Goal: Task Accomplishment & Management: Manage account settings

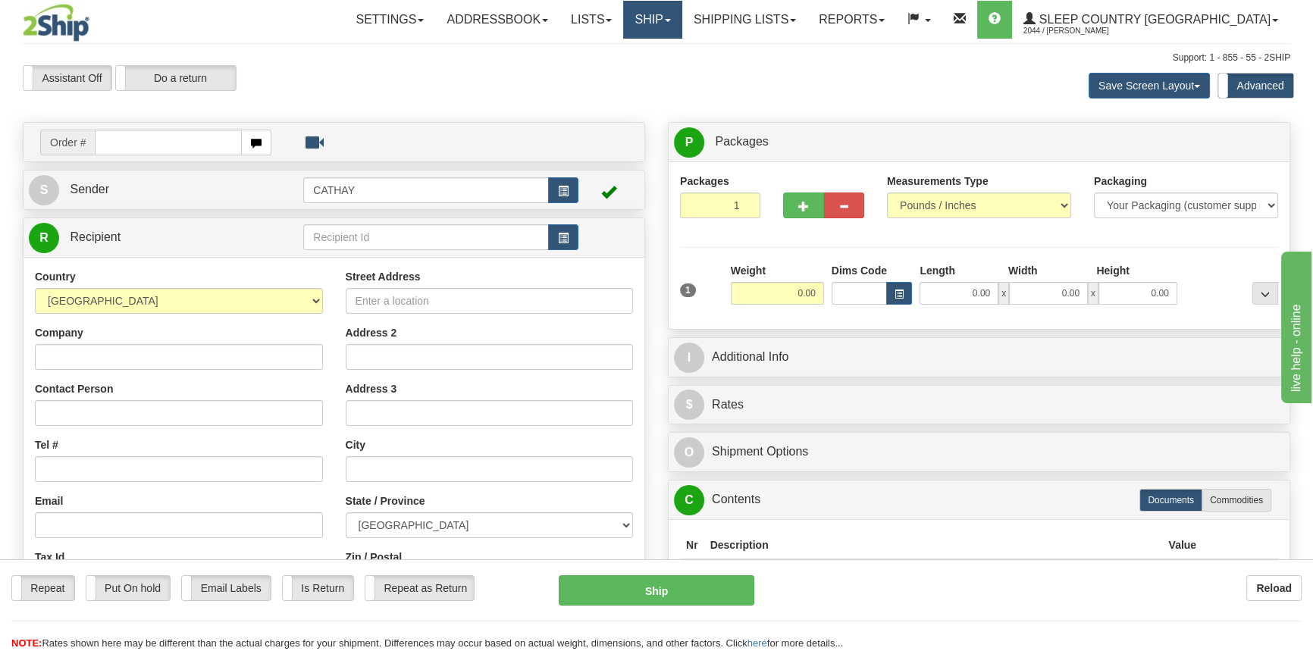
click at [682, 22] on link "Ship" at bounding box center [652, 20] width 58 height 38
click at [666, 72] on span "OnHold / Order Queue" at bounding box center [613, 73] width 107 height 12
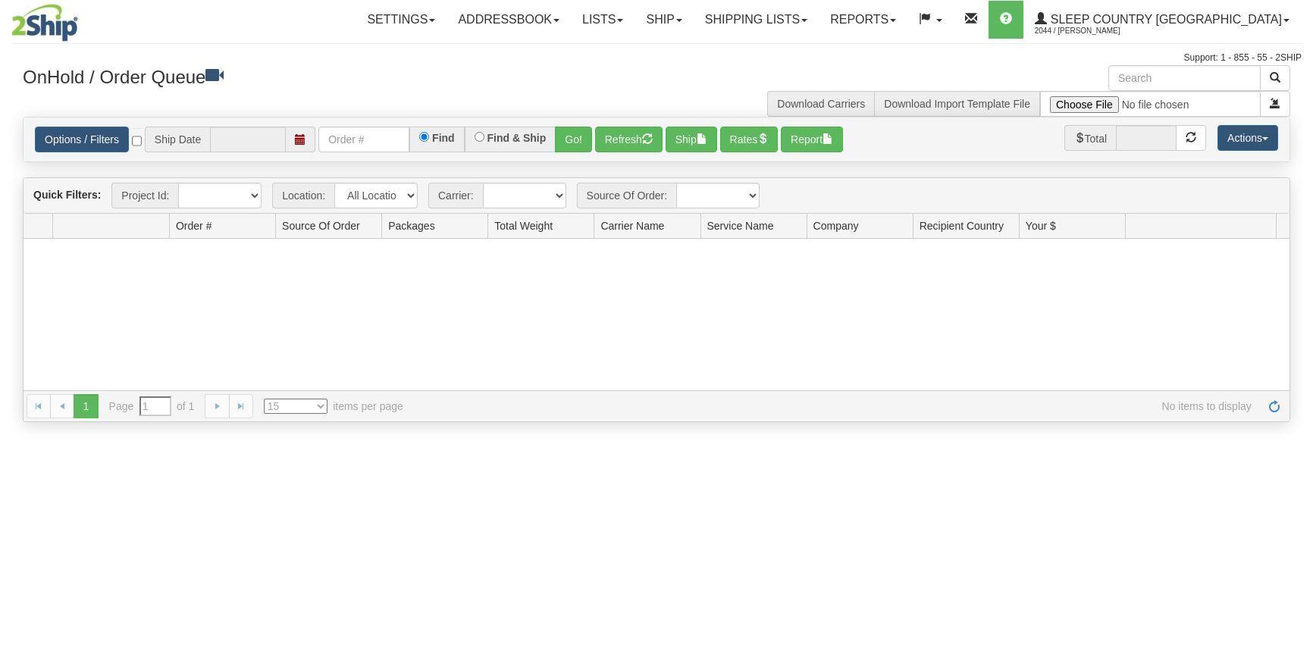
type input "[DATE]"
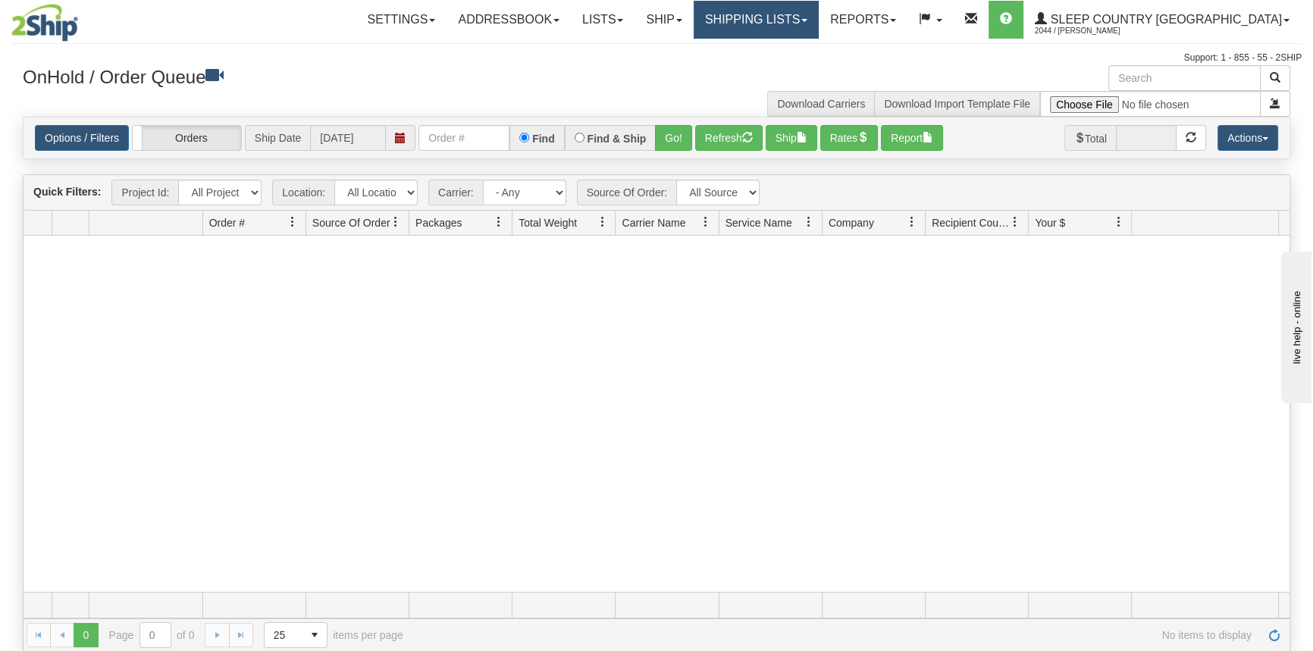
drag, startPoint x: 849, startPoint y: 22, endPoint x: 826, endPoint y: 38, distance: 27.8
click at [819, 21] on link "Shipping lists" at bounding box center [756, 20] width 125 height 38
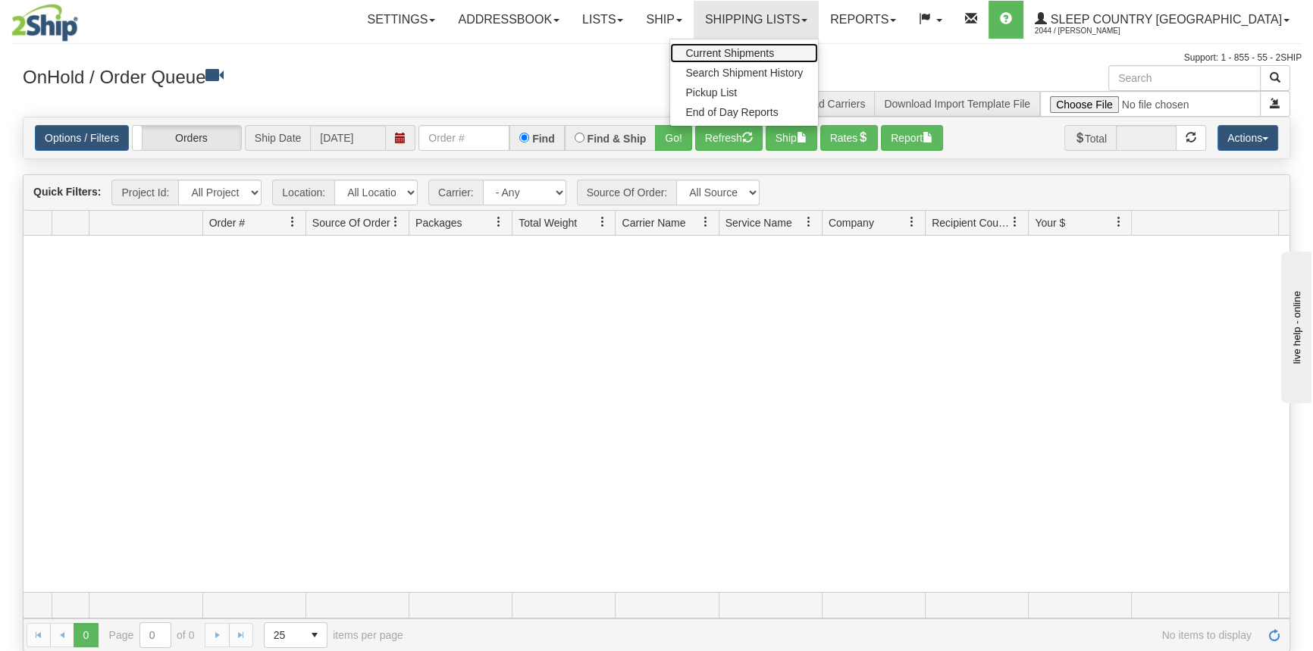
click at [774, 49] on span "Current Shipments" at bounding box center [729, 53] width 89 height 12
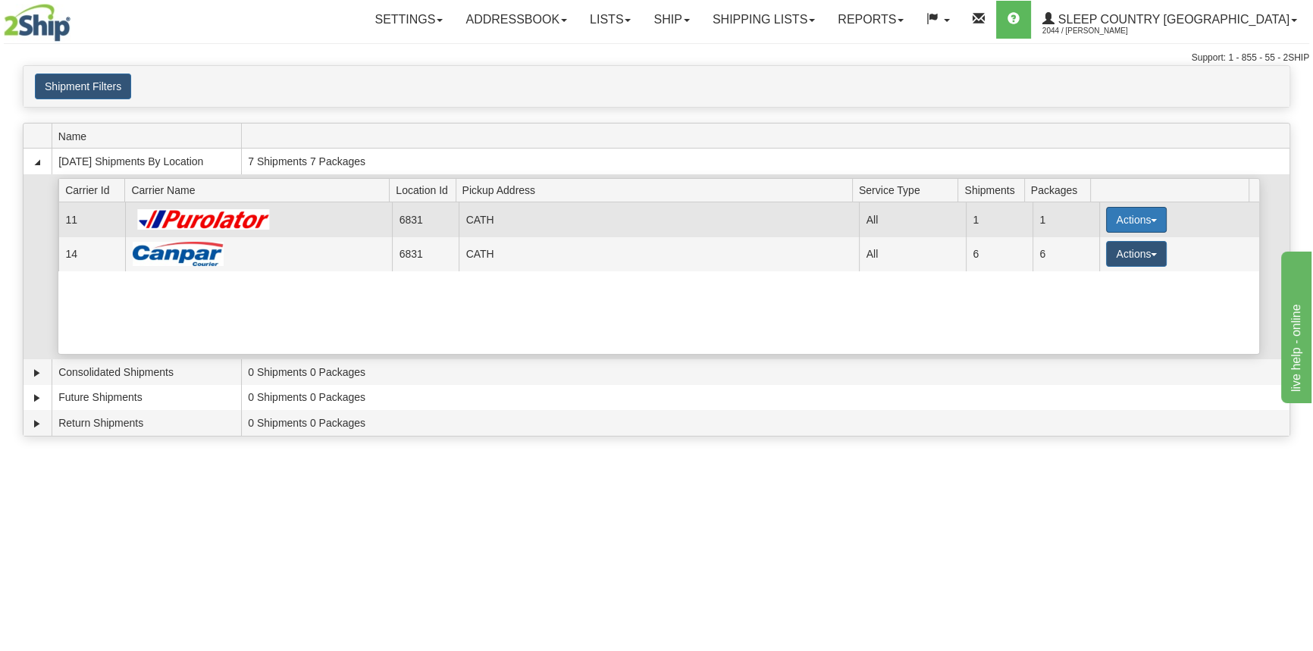
click at [1130, 209] on button "Actions" at bounding box center [1136, 220] width 61 height 26
click at [1112, 243] on link "Details" at bounding box center [1105, 249] width 121 height 20
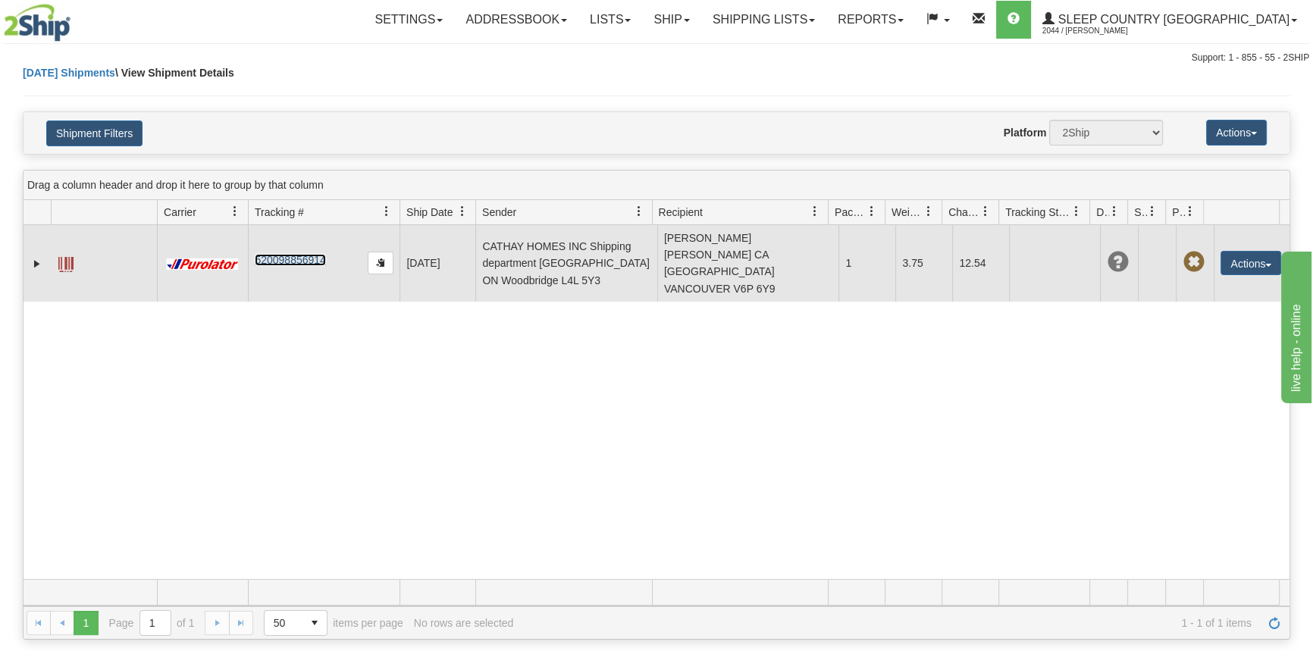
click at [282, 254] on link "520098856914" at bounding box center [290, 260] width 71 height 12
click at [1243, 254] on button "Actions" at bounding box center [1251, 263] width 61 height 24
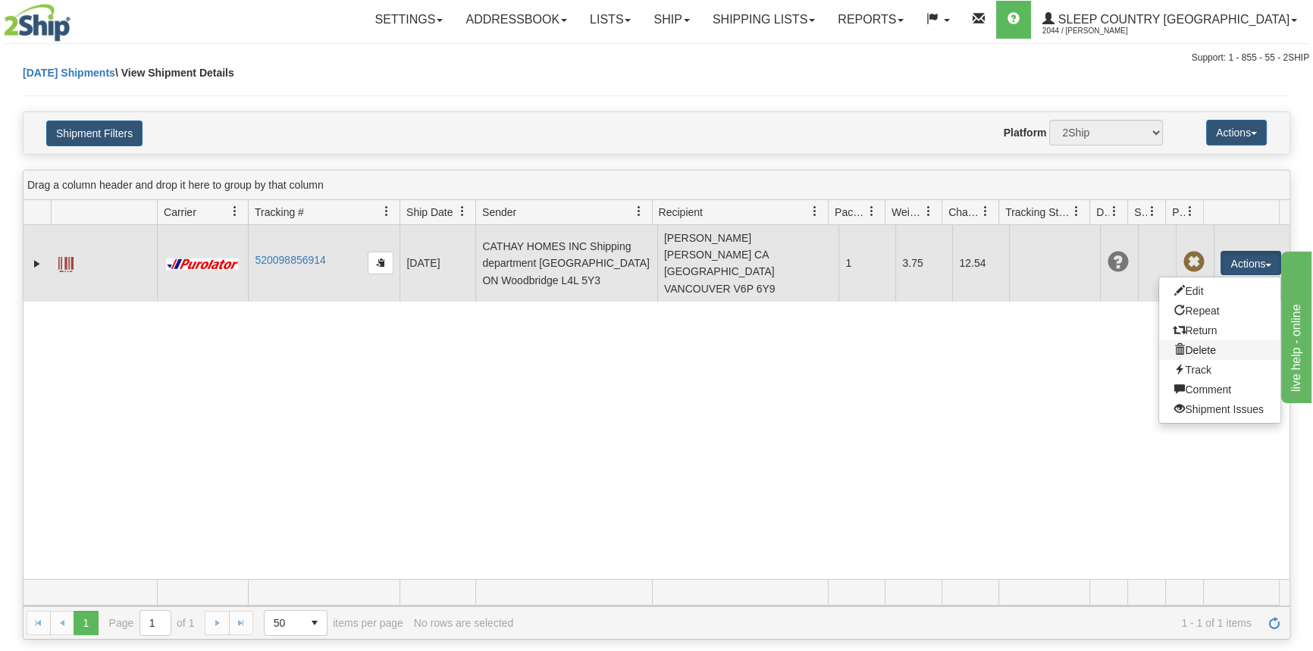
click at [1206, 340] on link "Delete" at bounding box center [1219, 350] width 121 height 20
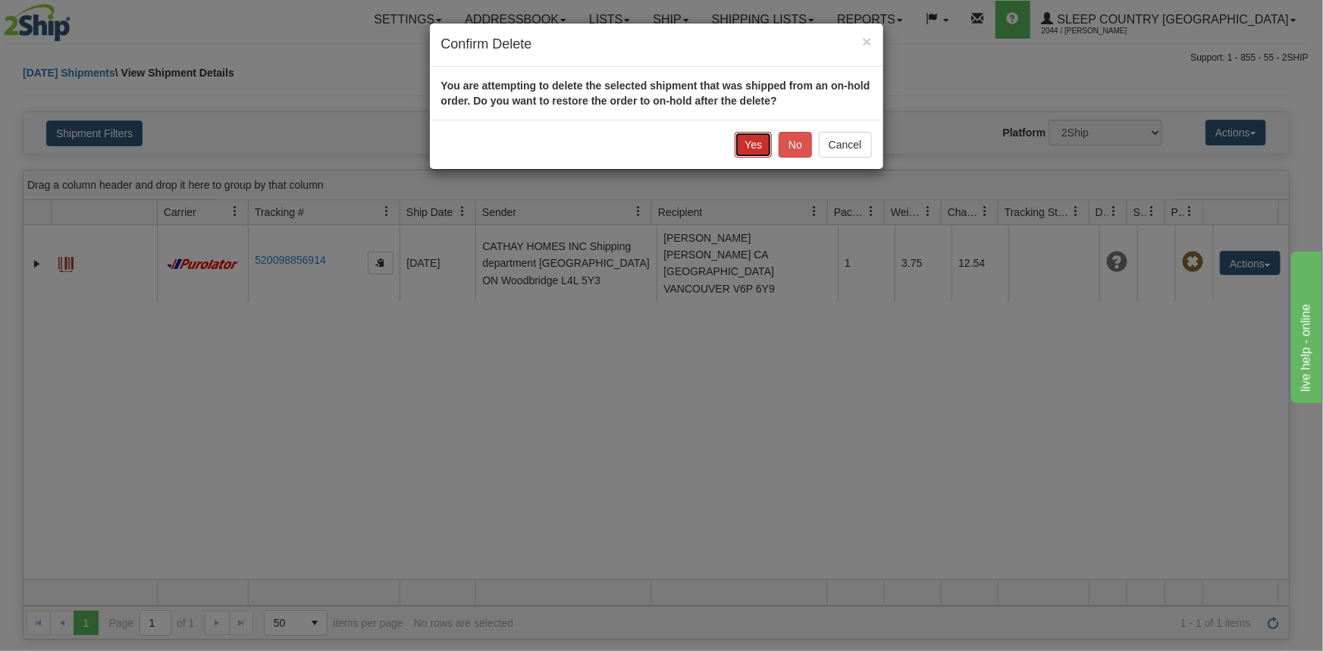
click at [755, 137] on button "Yes" at bounding box center [753, 145] width 37 height 26
